Goal: Information Seeking & Learning: Learn about a topic

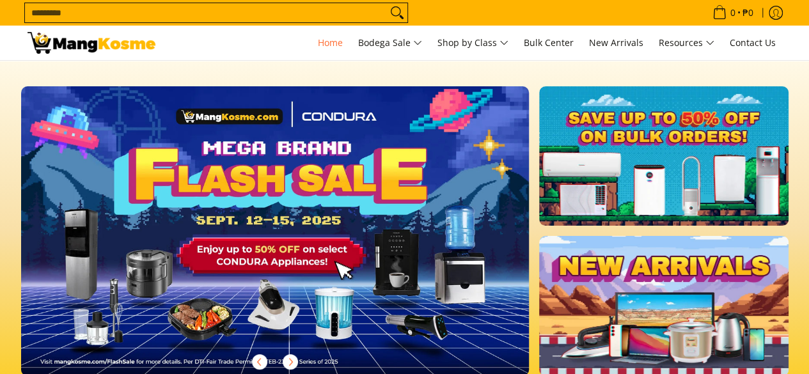
click at [159, 9] on input "Search..." at bounding box center [206, 12] width 362 height 19
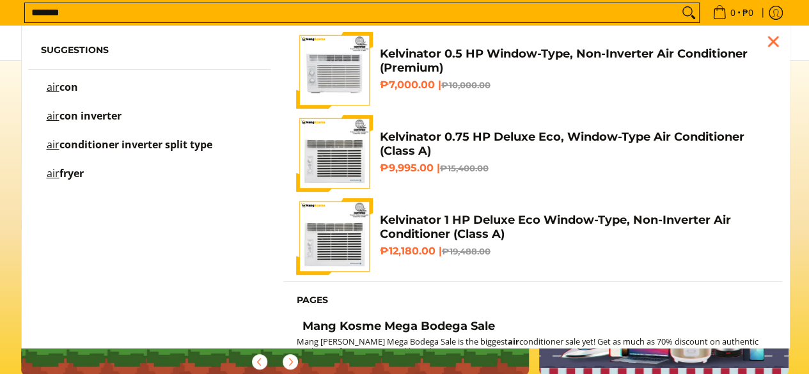
scroll to position [0, 509]
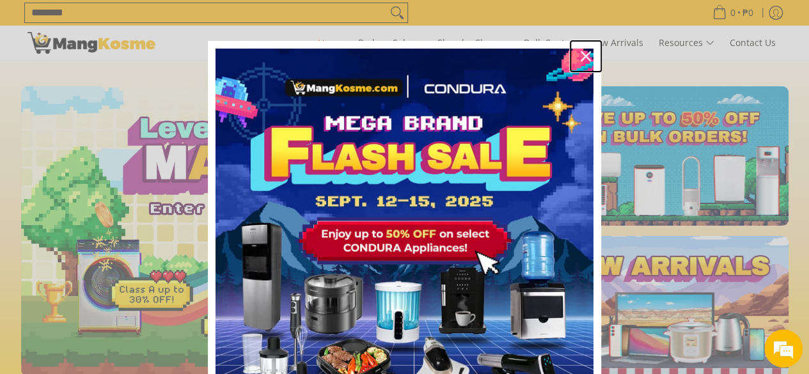
click at [581, 52] on icon "close icon" at bounding box center [586, 56] width 10 height 10
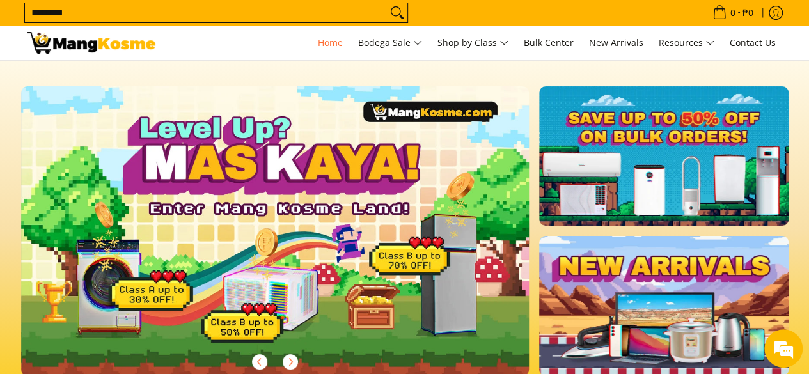
click at [86, 11] on input "********" at bounding box center [206, 12] width 362 height 19
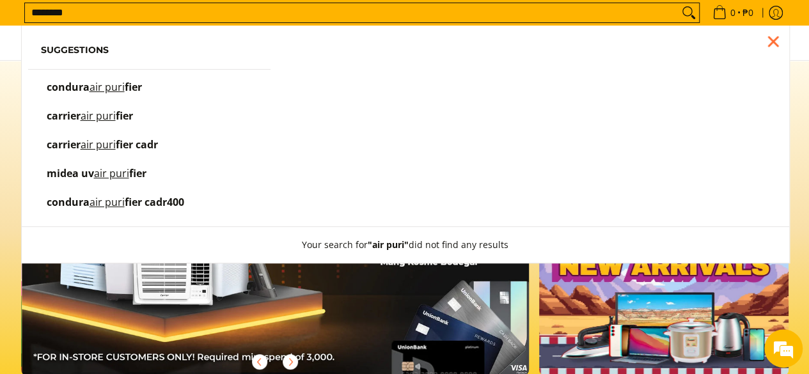
scroll to position [0, 1017]
type input "**********"
click at [679, 3] on button "Search" at bounding box center [689, 12] width 20 height 19
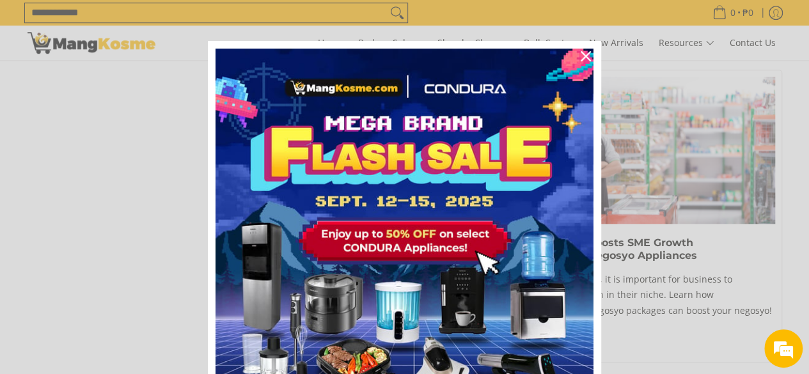
scroll to position [539, 0]
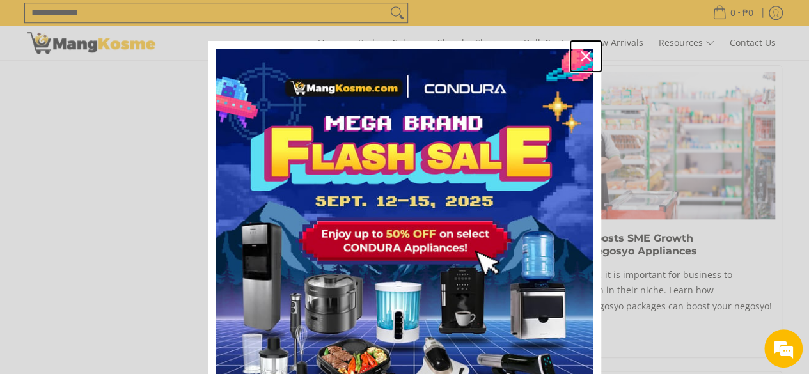
click at [581, 54] on icon "close icon" at bounding box center [586, 56] width 10 height 10
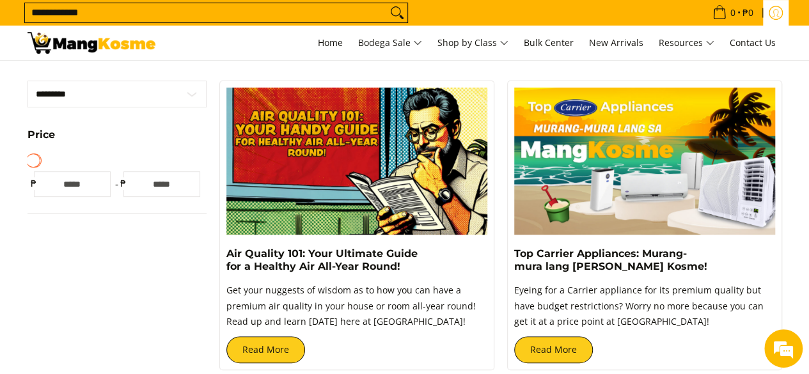
scroll to position [0, 0]
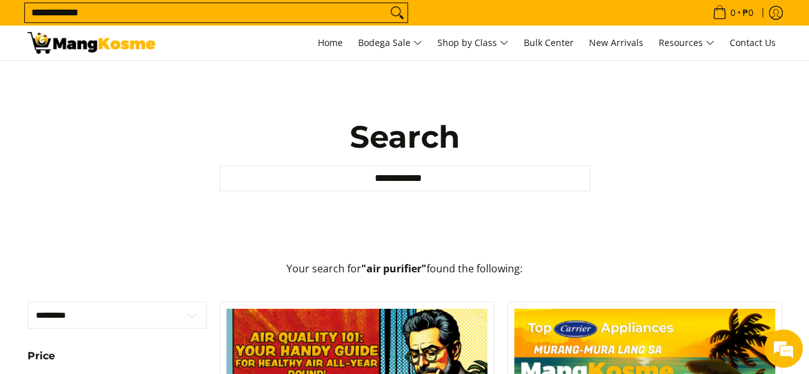
click at [84, 16] on input "**********" at bounding box center [206, 12] width 362 height 19
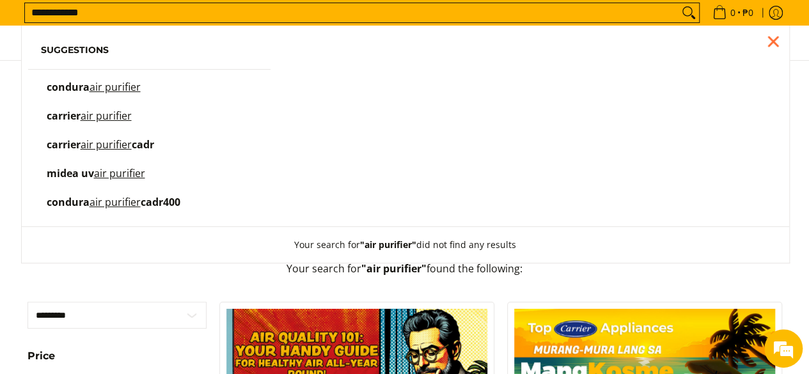
click at [102, 117] on mark "air purifier" at bounding box center [106, 116] width 51 height 14
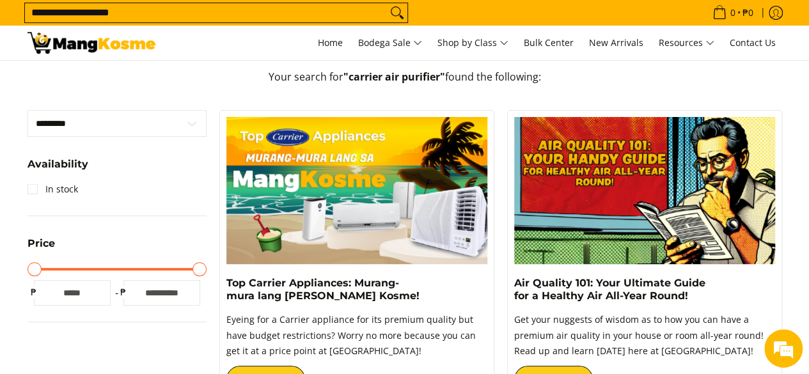
scroll to position [256, 0]
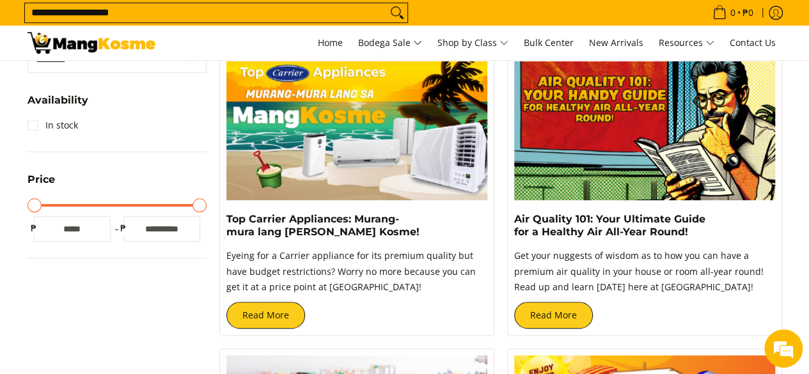
click at [319, 172] on img at bounding box center [356, 126] width 261 height 147
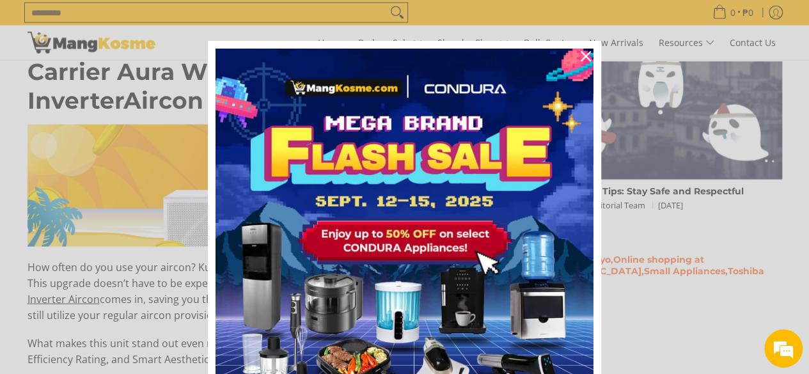
scroll to position [1343, 0]
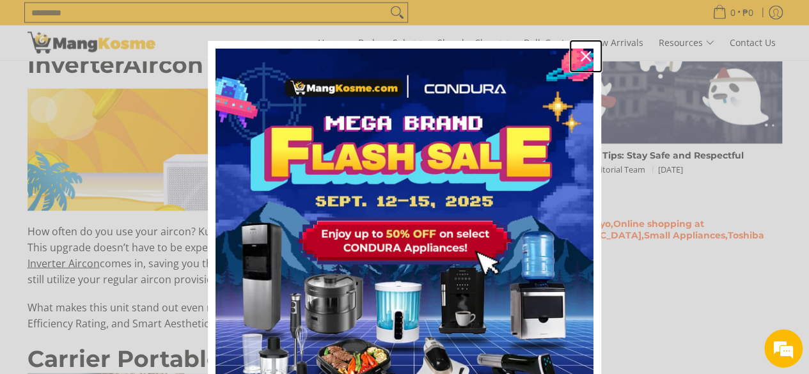
click at [578, 63] on div "Close" at bounding box center [586, 56] width 20 height 20
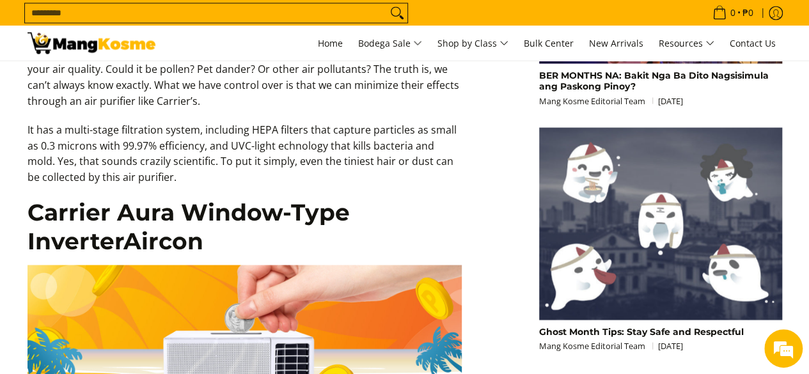
scroll to position [0, 0]
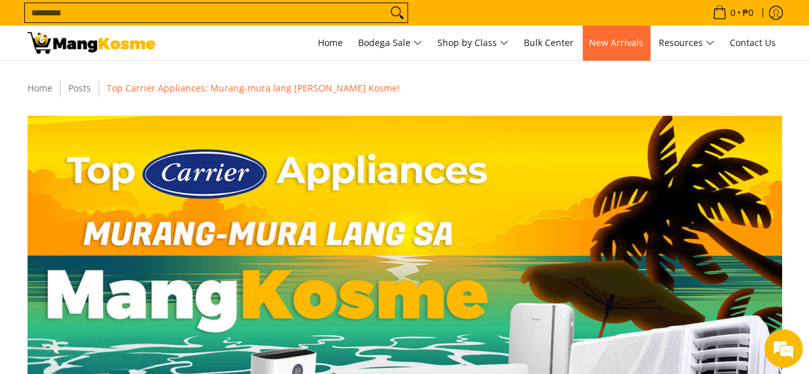
click at [604, 33] on link "New Arrivals" at bounding box center [616, 43] width 67 height 35
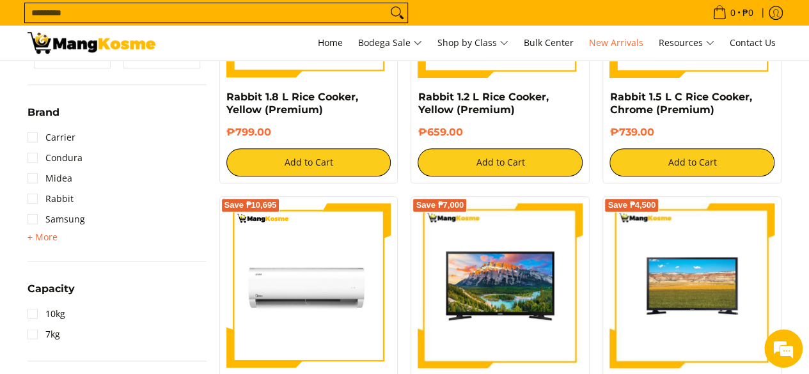
scroll to position [444, 0]
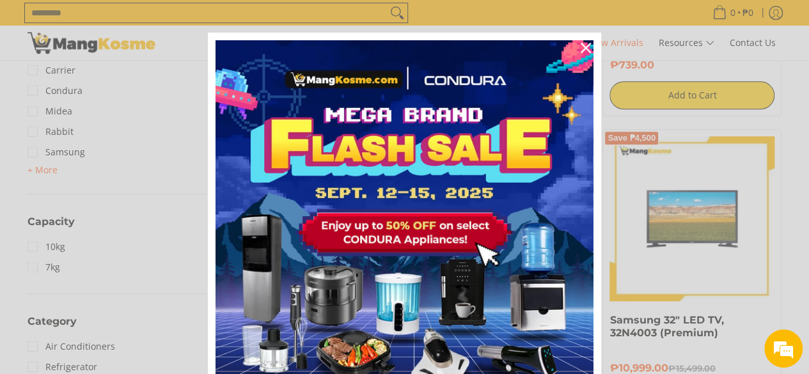
scroll to position [0, 0]
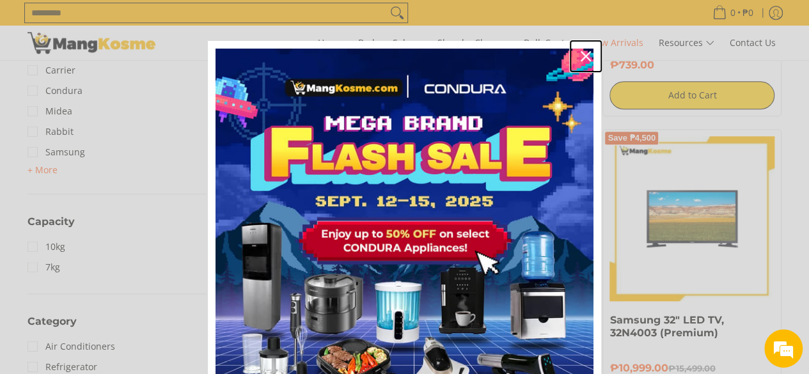
click at [581, 58] on icon "close icon" at bounding box center [586, 56] width 10 height 10
